Goal: Task Accomplishment & Management: Use online tool/utility

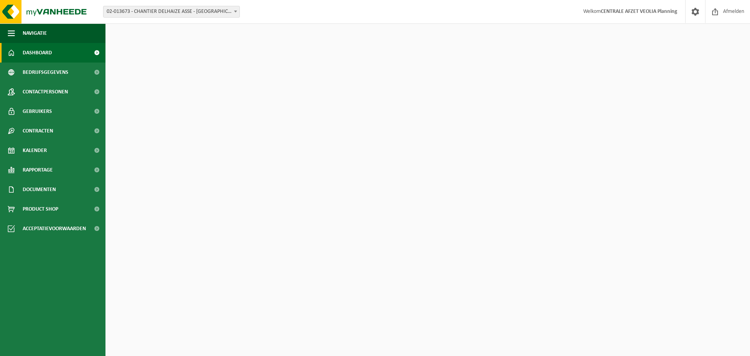
click at [221, 7] on span "02-013673 - CHANTIER DELHAIZE ASSE - [GEOGRAPHIC_DATA] - [GEOGRAPHIC_DATA]" at bounding box center [172, 11] width 136 height 11
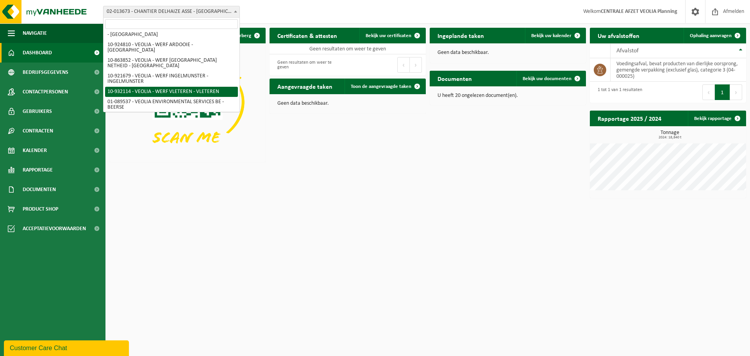
scroll to position [211, 0]
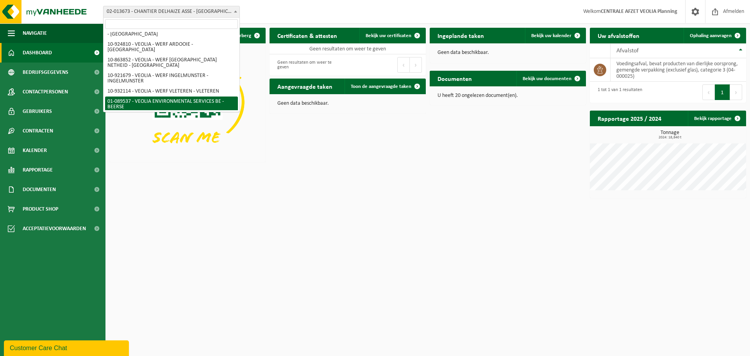
select select "732"
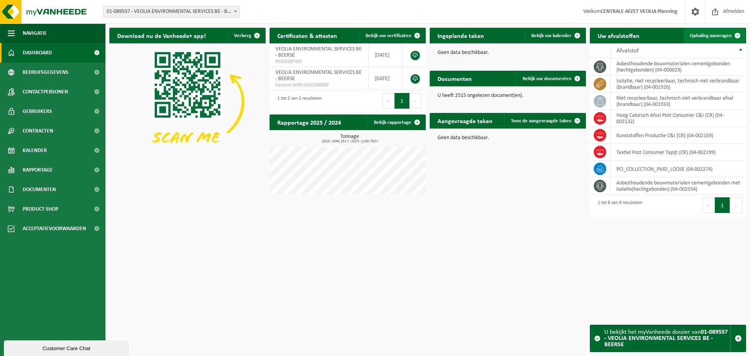
click at [709, 34] on span "Ophaling aanvragen" at bounding box center [711, 35] width 42 height 5
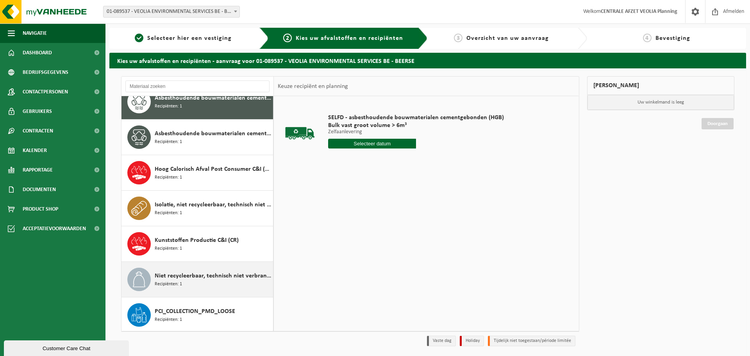
click at [205, 284] on div "Niet recycleerbaar, technisch niet verbrandbaar afval (brandbaar) Recipiënten: 1" at bounding box center [213, 279] width 116 height 23
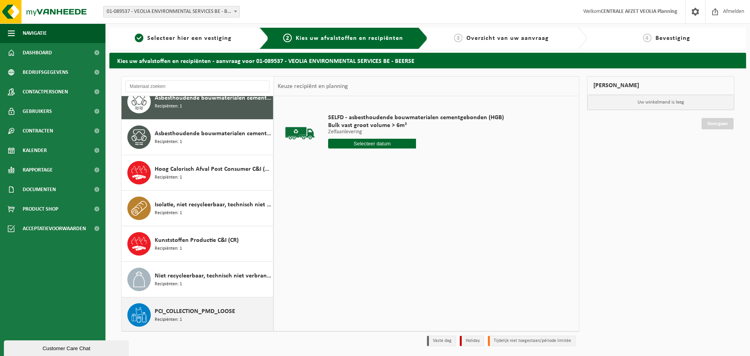
scroll to position [49, 0]
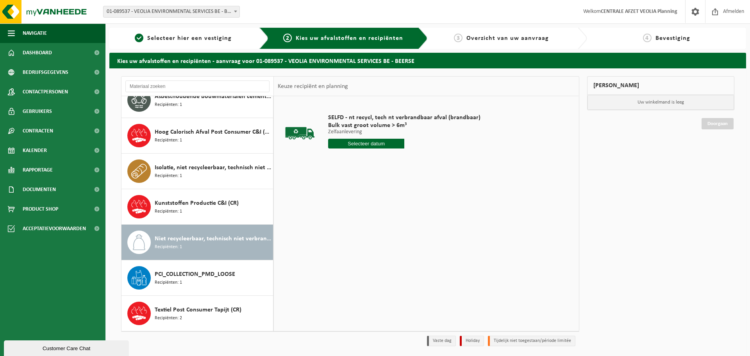
click at [373, 148] on input "text" at bounding box center [366, 144] width 76 height 10
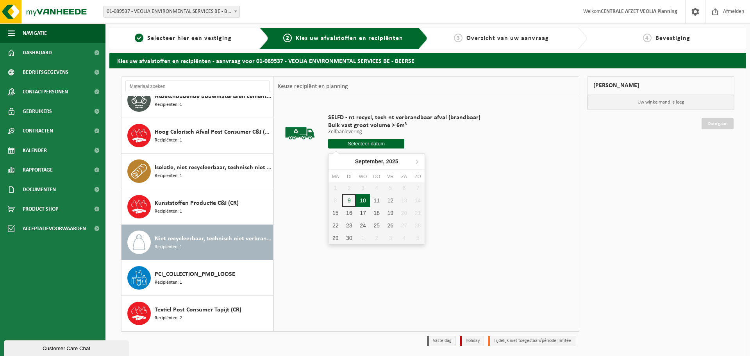
click at [362, 202] on div "10" at bounding box center [363, 200] width 14 height 13
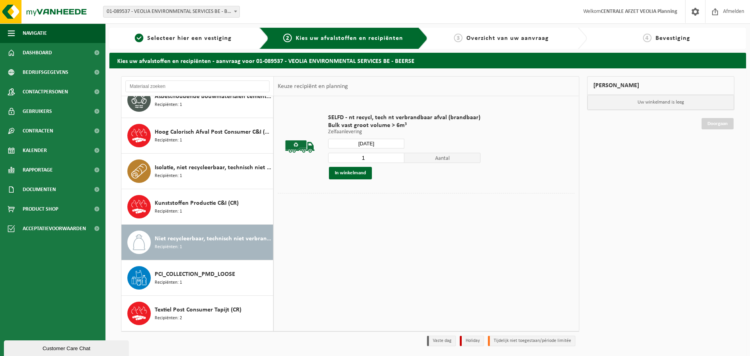
type input "Van 2025-09-10"
type input "2"
click at [397, 157] on input "2" at bounding box center [366, 158] width 76 height 10
click at [349, 175] on button "In winkelmand" at bounding box center [350, 173] width 43 height 13
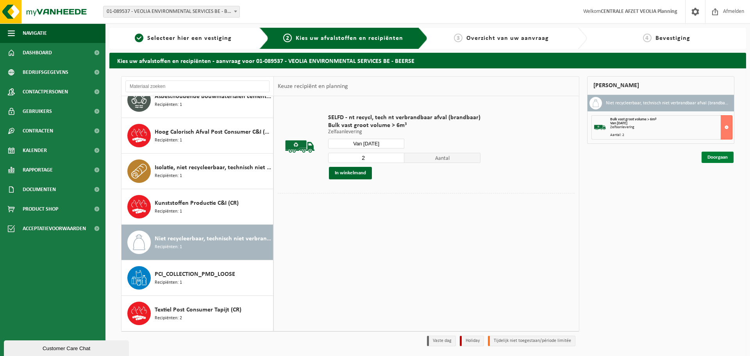
click at [712, 157] on link "Doorgaan" at bounding box center [718, 157] width 32 height 11
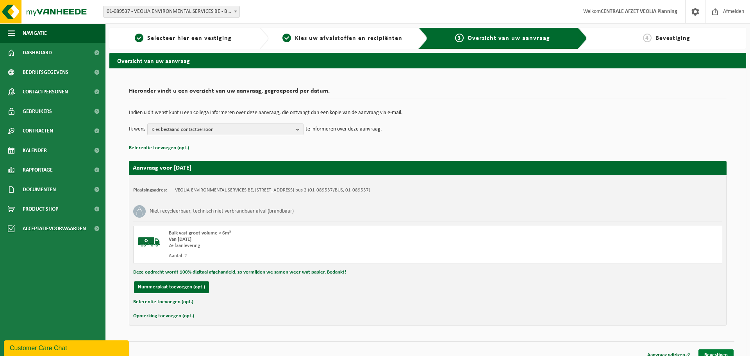
click at [711, 351] on link "Bevestigen" at bounding box center [716, 354] width 35 height 11
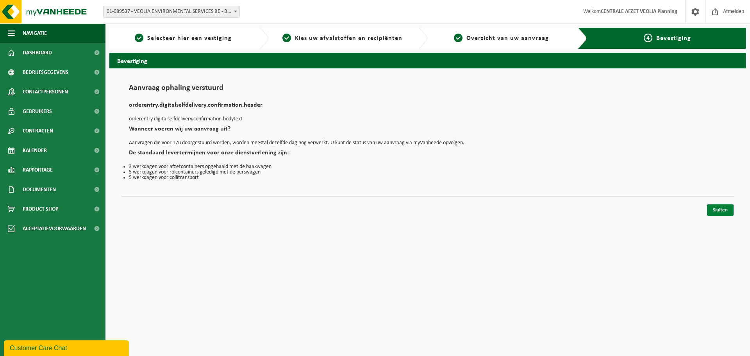
click at [718, 210] on link "Sluiten" at bounding box center [720, 209] width 27 height 11
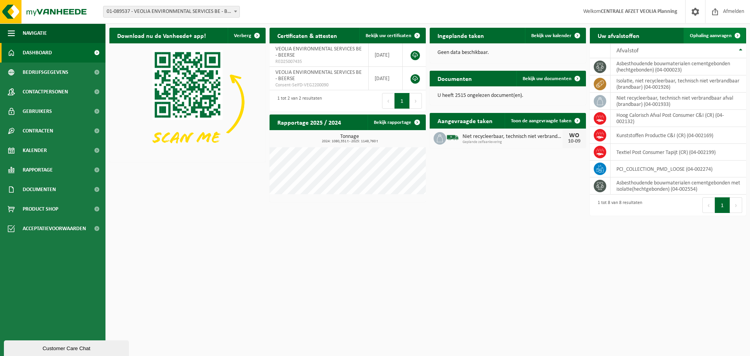
click at [702, 37] on span "Ophaling aanvragen" at bounding box center [711, 35] width 42 height 5
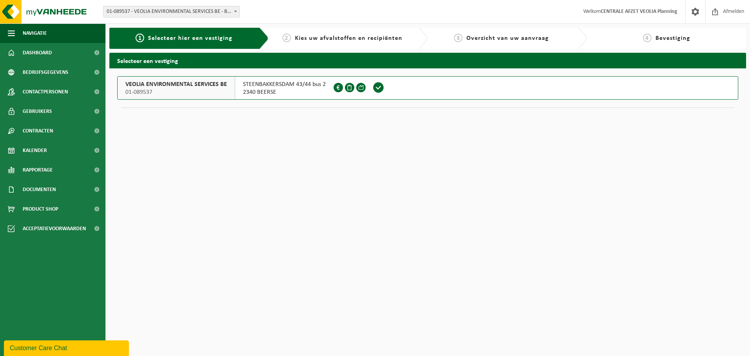
click at [235, 89] on div "STEENBAKKERSDAM 43/44 bus 2 2340 BEERSE" at bounding box center [284, 88] width 98 height 23
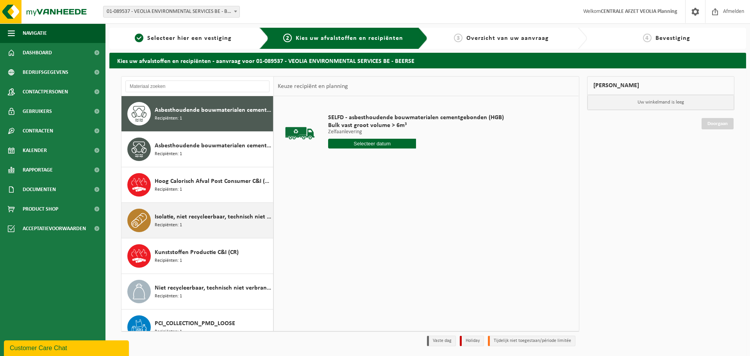
click at [199, 223] on div "Isolatie, niet recycleerbaar, technisch niet verbrandbaar (brandbaar) Recipiënt…" at bounding box center [213, 220] width 116 height 23
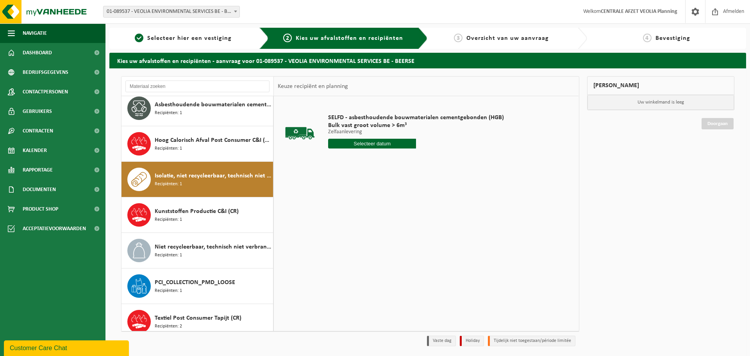
scroll to position [49, 0]
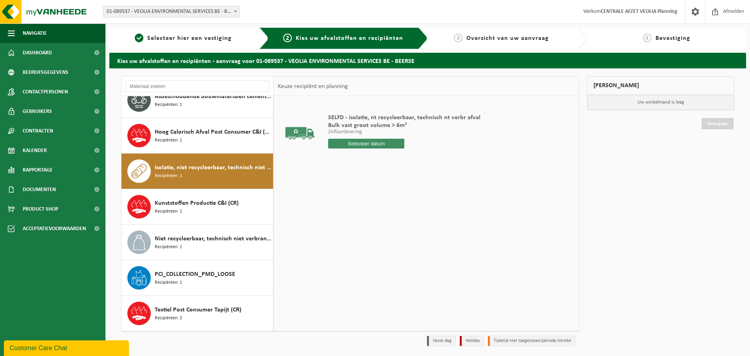
click at [396, 148] on div "SELFD - isolatie, nt recycleerbaar, technisch nt verbr afval Bulk vast groot vo…" at bounding box center [404, 133] width 160 height 54
click at [391, 145] on input "text" at bounding box center [366, 144] width 76 height 10
click at [381, 143] on input "text" at bounding box center [366, 144] width 76 height 10
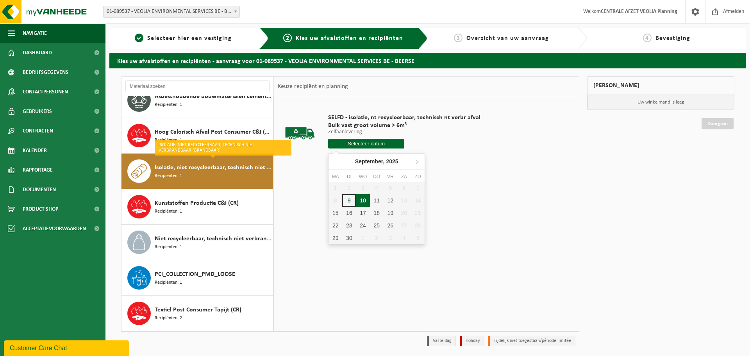
click at [368, 200] on div "10" at bounding box center [363, 200] width 14 height 13
type input "Van [DATE]"
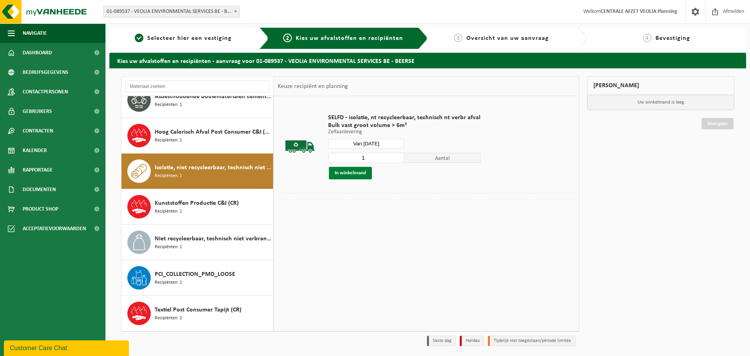
click at [365, 174] on button "In winkelmand" at bounding box center [350, 173] width 43 height 13
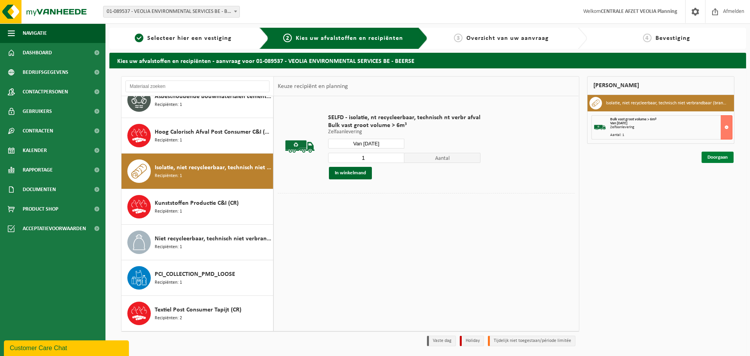
click at [719, 154] on link "Doorgaan" at bounding box center [718, 157] width 32 height 11
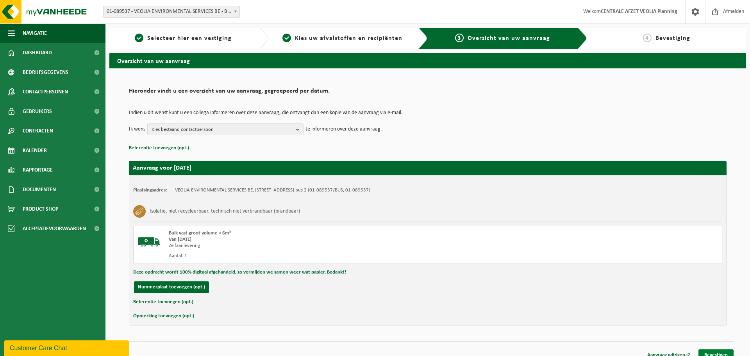
click at [711, 352] on link "Bevestigen" at bounding box center [716, 354] width 35 height 11
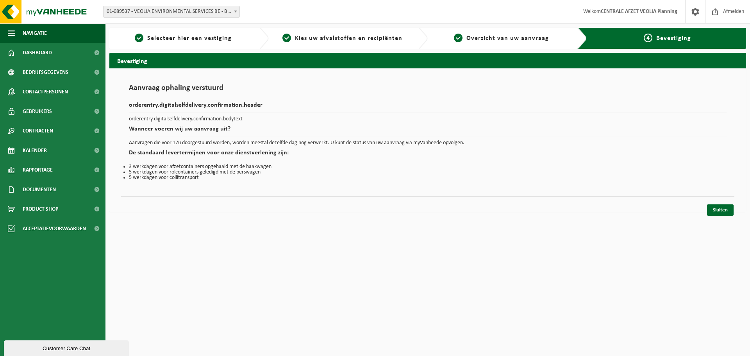
click at [735, 211] on div "Aanvraag ophaling verstuurd orderentry.digitalselfdelivery.confirmation.header …" at bounding box center [427, 140] width 637 height 144
click at [730, 211] on link "Sluiten" at bounding box center [720, 209] width 27 height 11
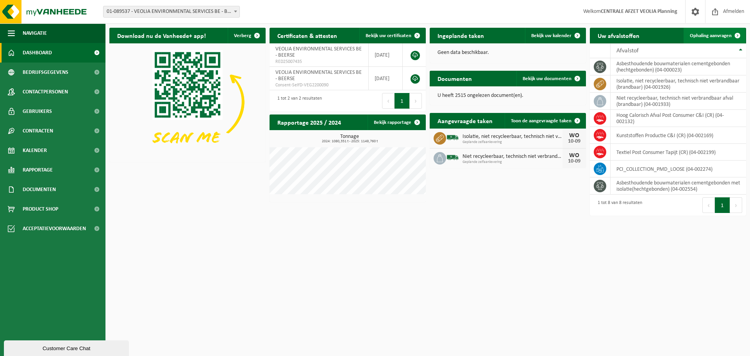
click at [723, 39] on link "Ophaling aanvragen" at bounding box center [715, 36] width 62 height 16
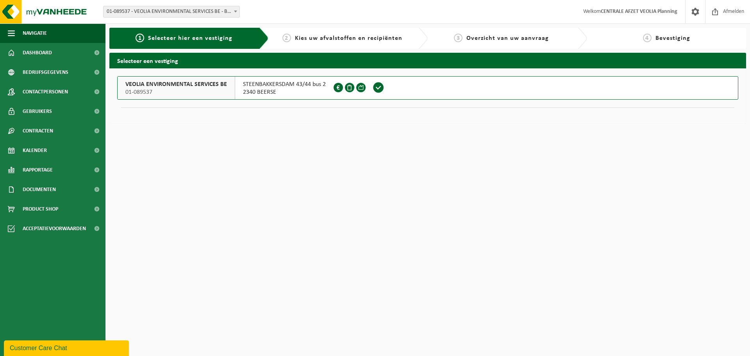
click at [227, 89] on div "VEOLIA ENVIRONMENTAL SERVICES BE 01-089537" at bounding box center [177, 88] width 118 height 23
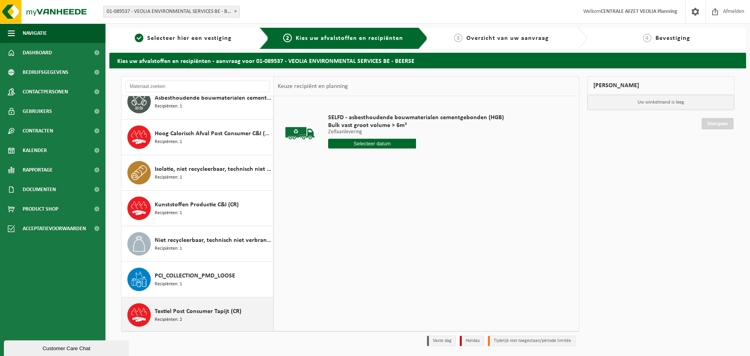
scroll to position [49, 0]
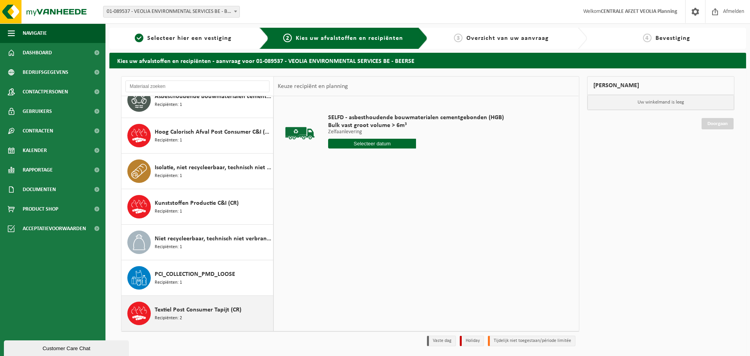
click at [201, 312] on span "Textiel Post Consumer Tapijt (CR)" at bounding box center [198, 309] width 87 height 9
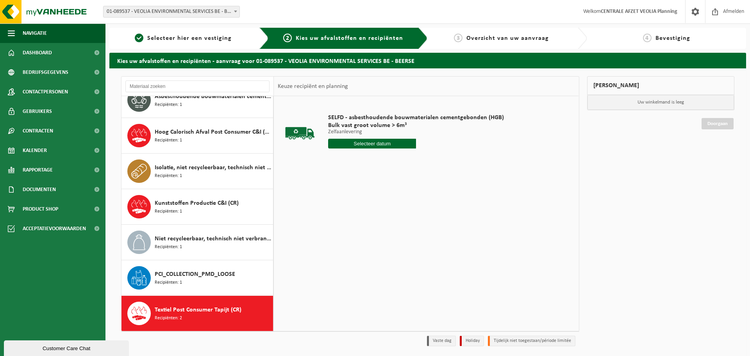
click at [359, 144] on input "text" at bounding box center [372, 144] width 88 height 10
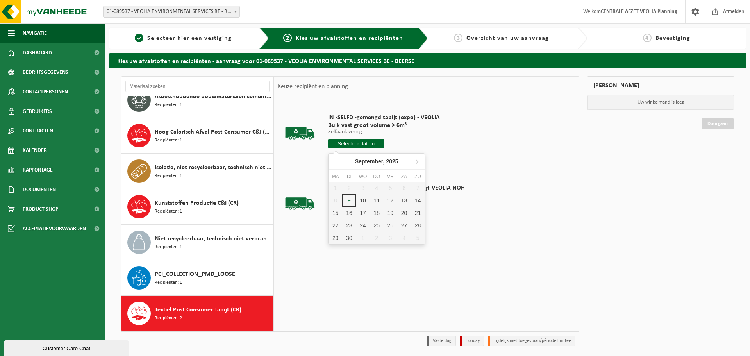
click at [361, 143] on input "text" at bounding box center [356, 144] width 56 height 10
click at [362, 200] on div "10" at bounding box center [363, 200] width 14 height 13
type input "Van 2025-09-10"
type input "2025-09-10"
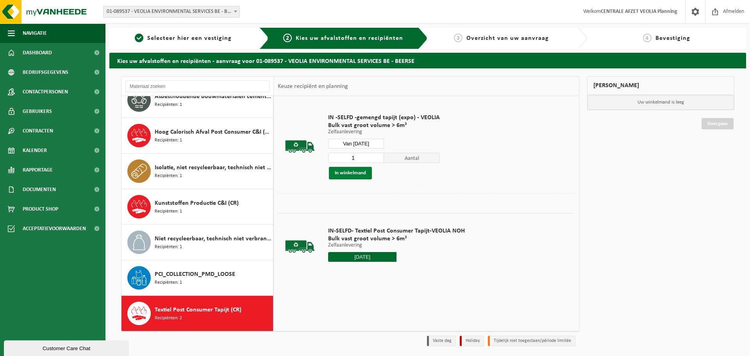
click at [357, 174] on button "In winkelmand" at bounding box center [350, 173] width 43 height 13
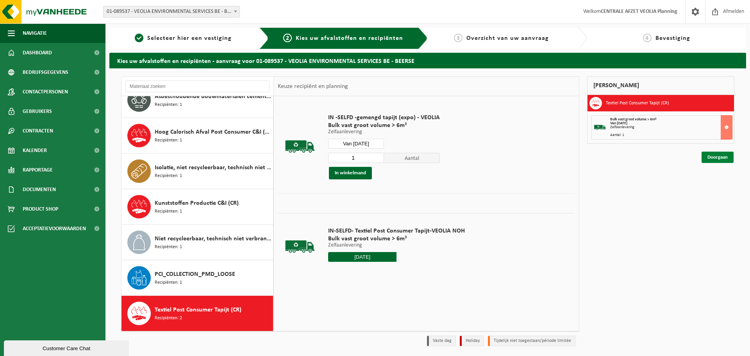
click at [710, 156] on link "Doorgaan" at bounding box center [718, 157] width 32 height 11
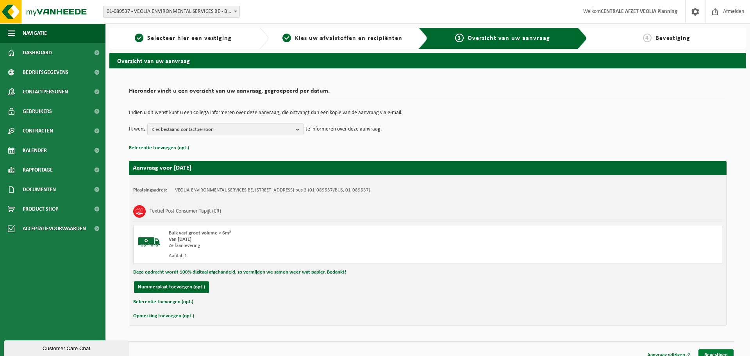
click at [708, 352] on link "Bevestigen" at bounding box center [716, 354] width 35 height 11
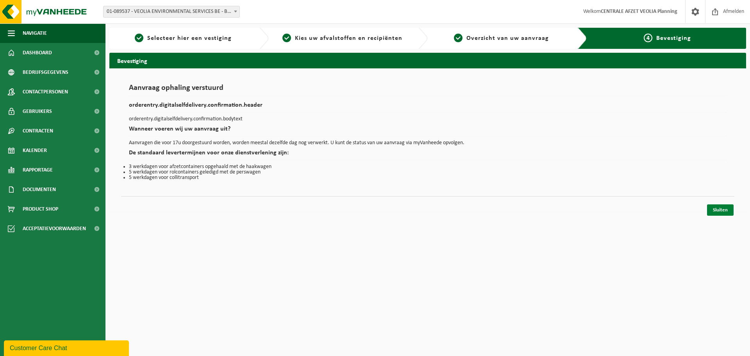
click at [720, 209] on link "Sluiten" at bounding box center [720, 209] width 27 height 11
